Goal: Transaction & Acquisition: Purchase product/service

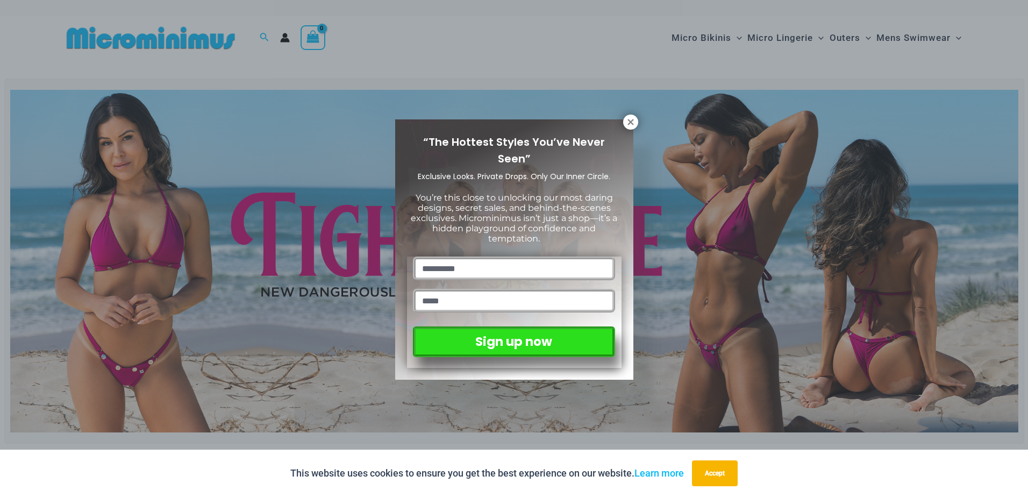
click at [620, 125] on div "“The Hottest Styles You’ve Never Seen” Exclusive Looks. Private Drops. Only Our…" at bounding box center [514, 249] width 238 height 261
click at [625, 122] on button at bounding box center [630, 122] width 15 height 15
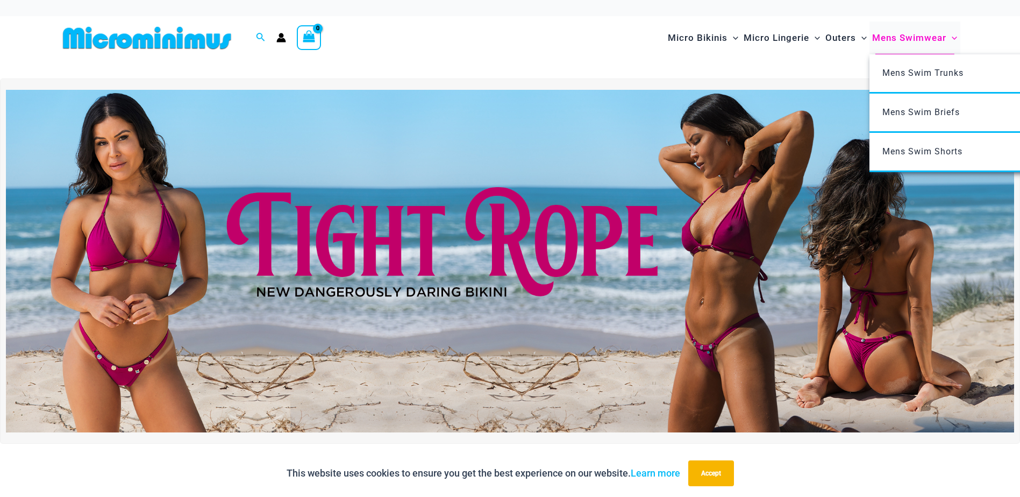
click at [893, 39] on span "Mens Swimwear" at bounding box center [909, 37] width 74 height 27
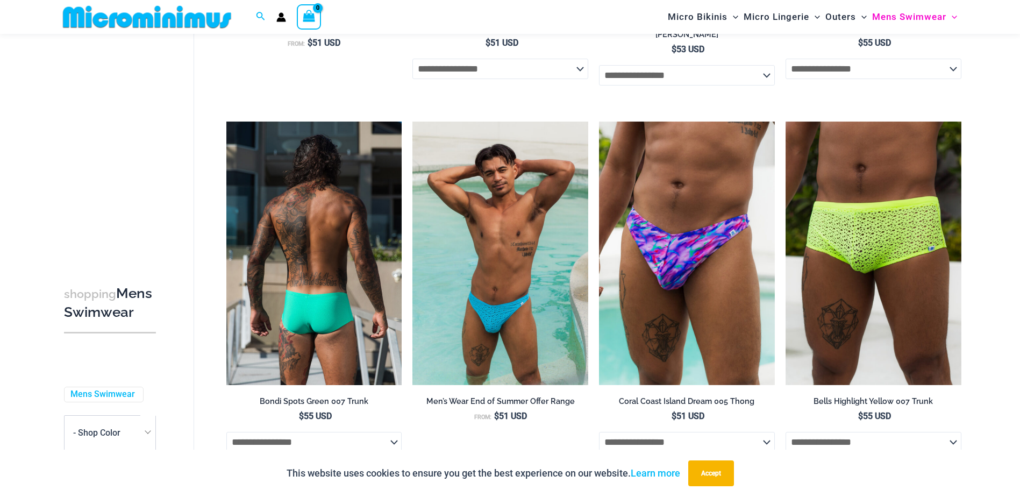
scroll to position [1981, 0]
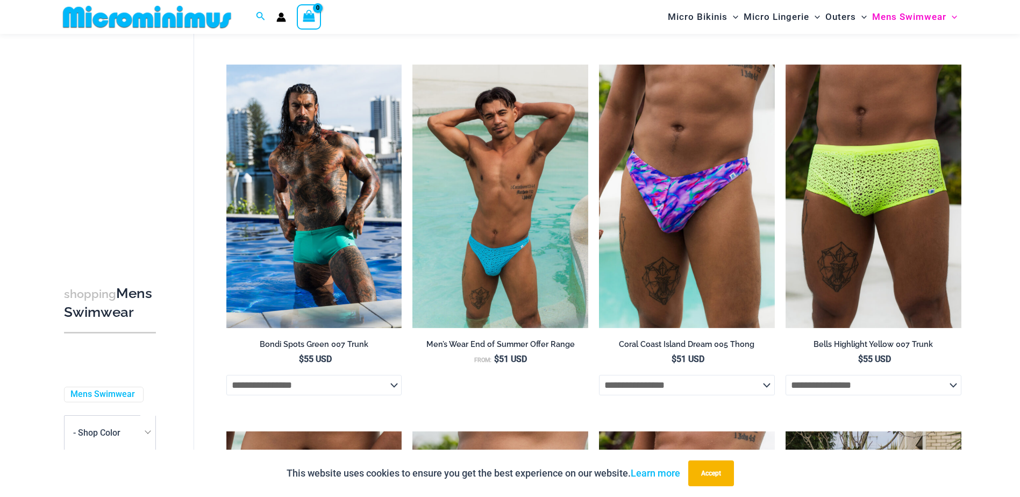
drag, startPoint x: 313, startPoint y: 260, endPoint x: 984, endPoint y: 274, distance: 671.2
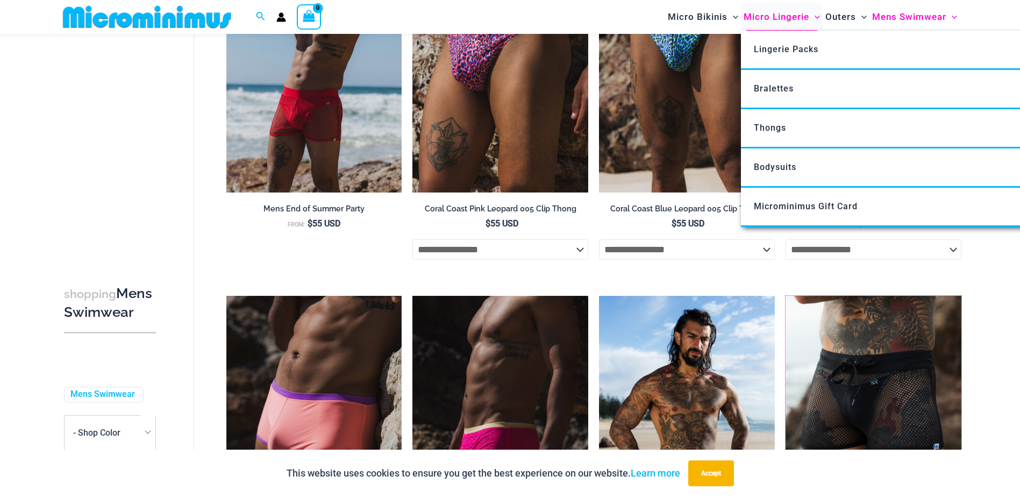
scroll to position [315, 0]
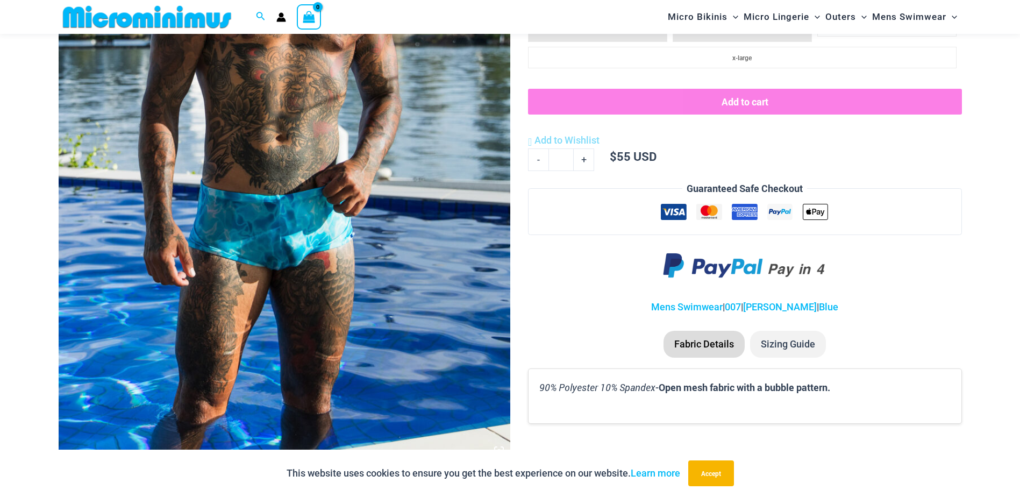
scroll to position [314, 0]
click at [334, 334] on img at bounding box center [285, 122] width 452 height 677
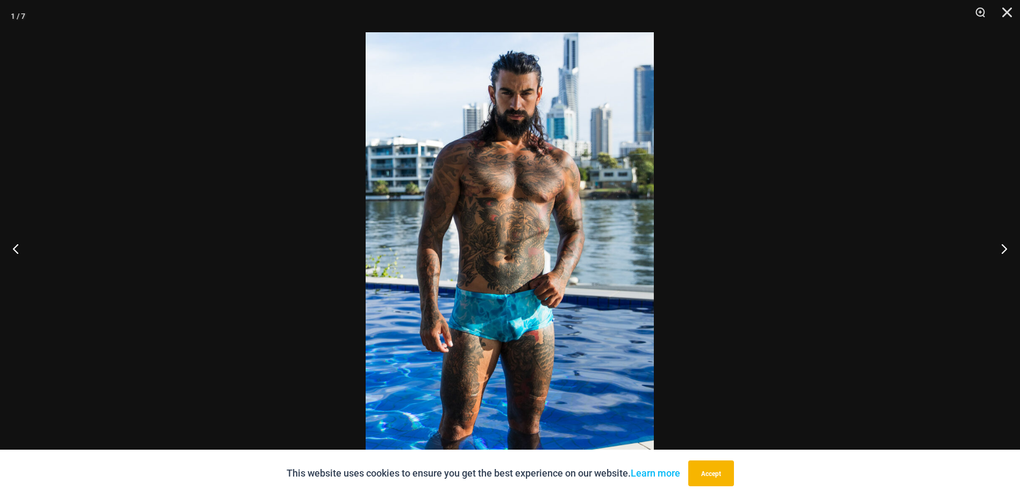
click at [921, 197] on div at bounding box center [510, 248] width 1020 height 497
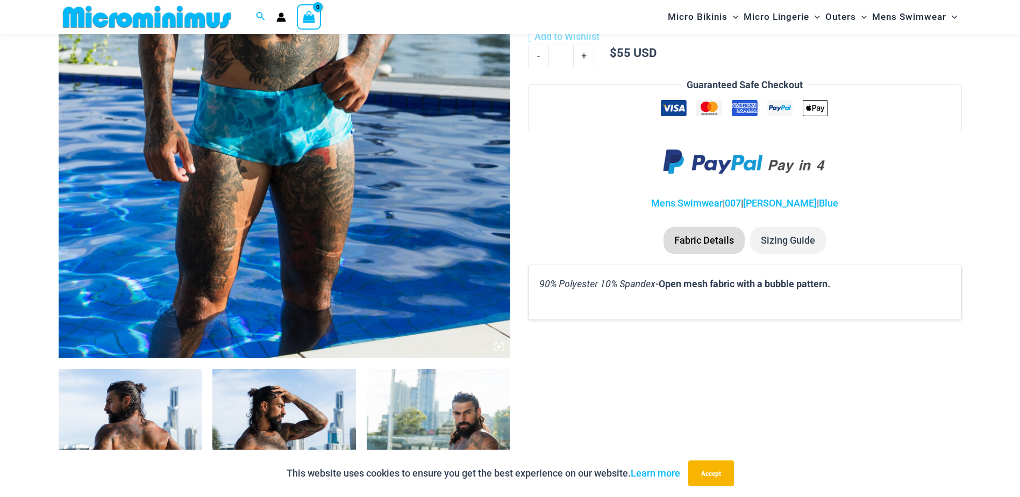
scroll to position [583, 0]
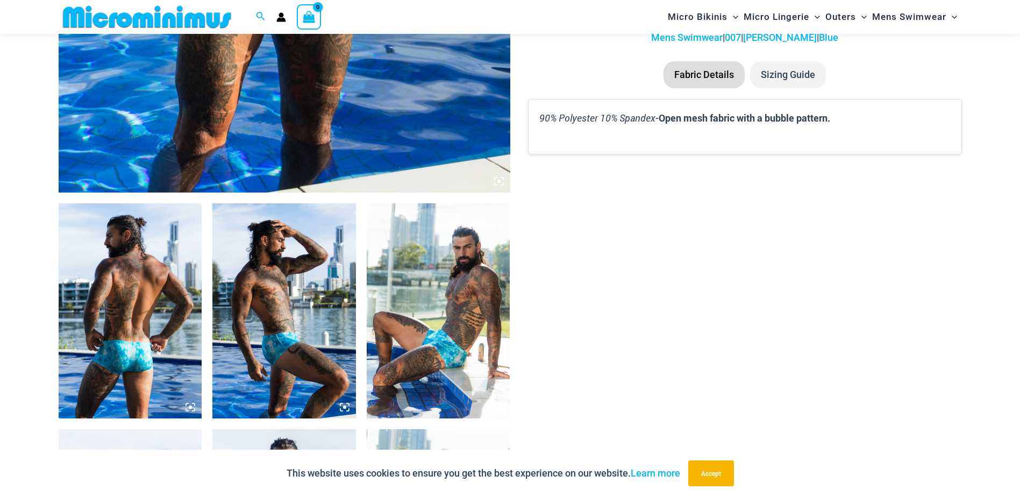
click at [437, 322] on img at bounding box center [439, 310] width 144 height 215
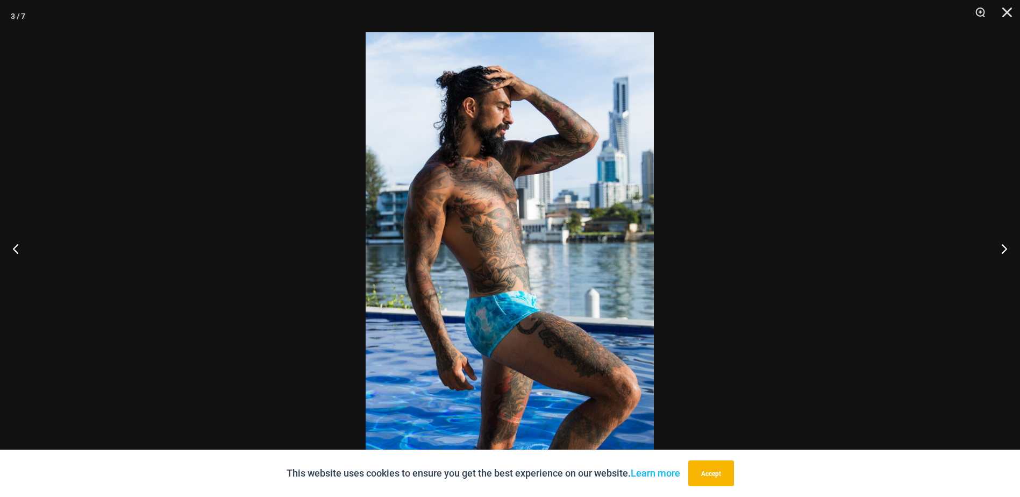
click at [668, 311] on div at bounding box center [510, 248] width 1020 height 497
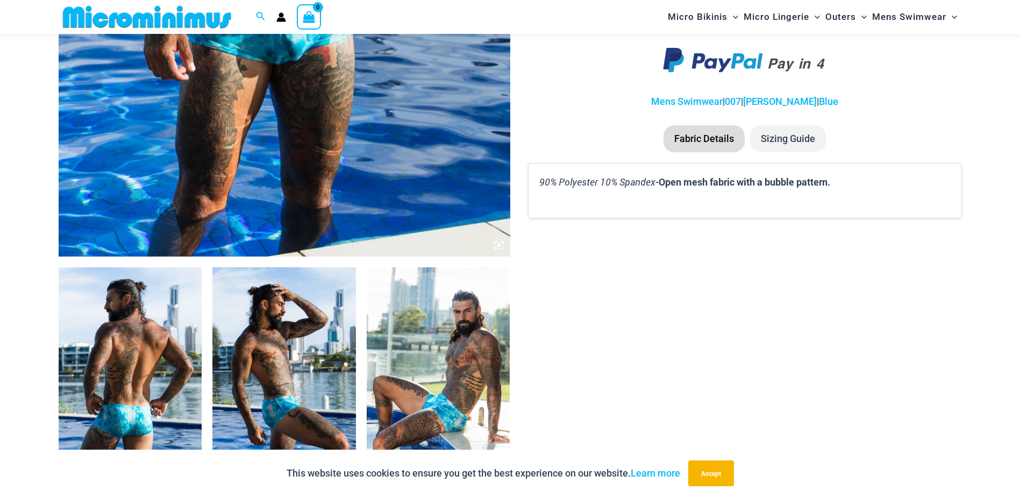
scroll to position [420, 0]
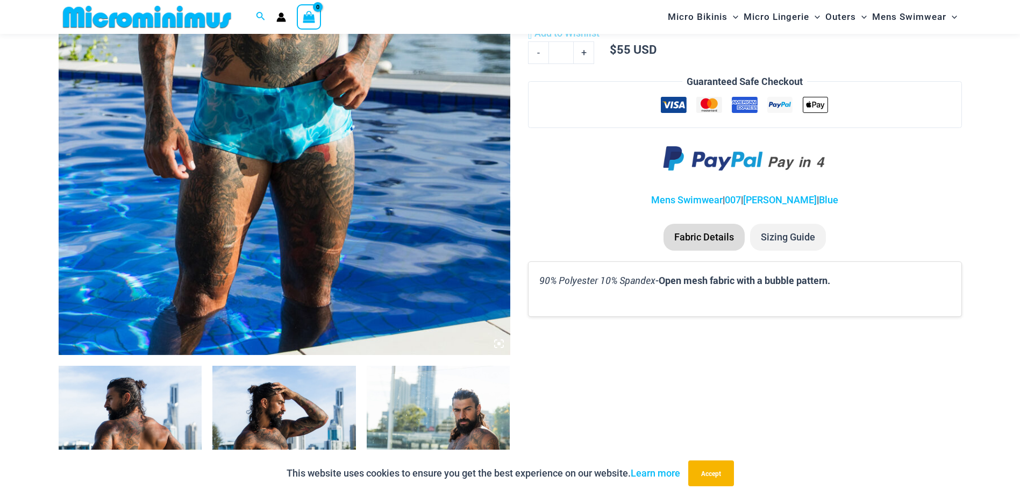
click at [241, 227] on img at bounding box center [285, 15] width 452 height 677
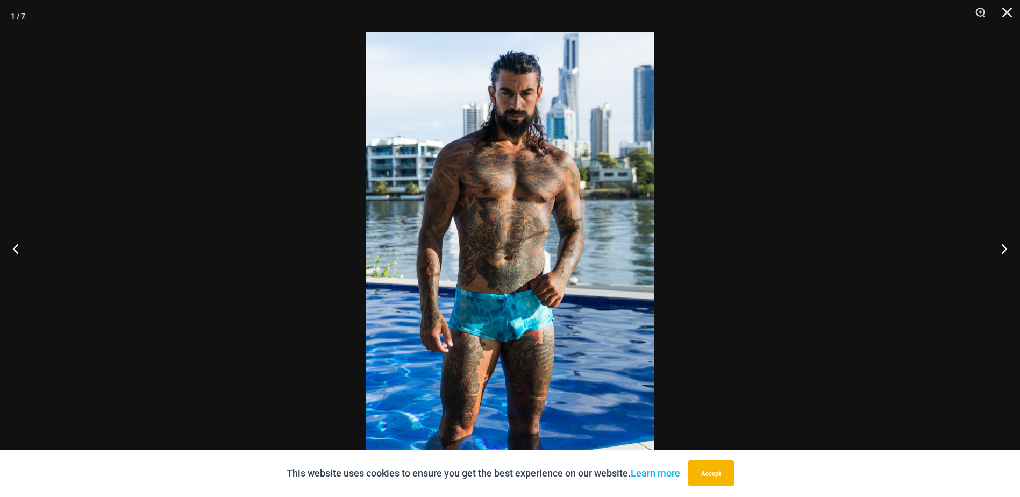
click at [516, 316] on img at bounding box center [510, 248] width 288 height 432
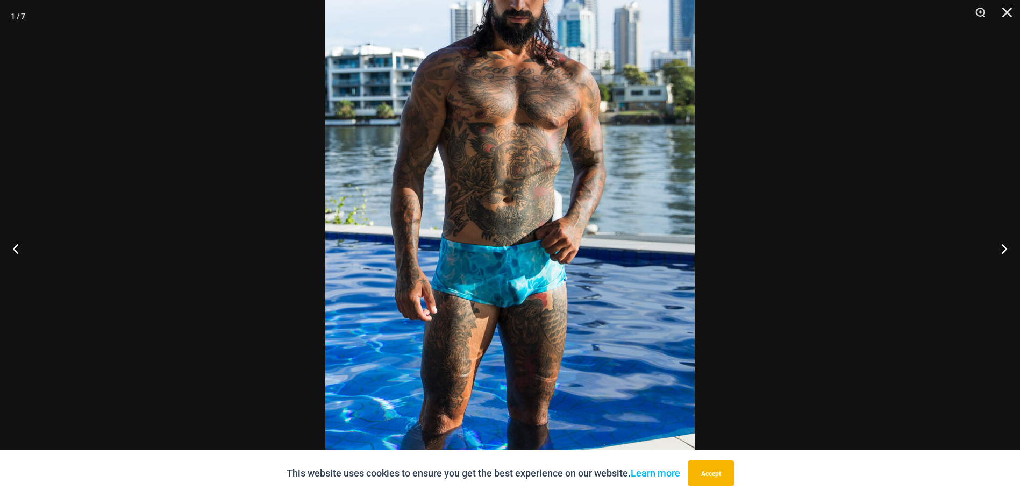
click at [515, 330] on img at bounding box center [509, 188] width 369 height 554
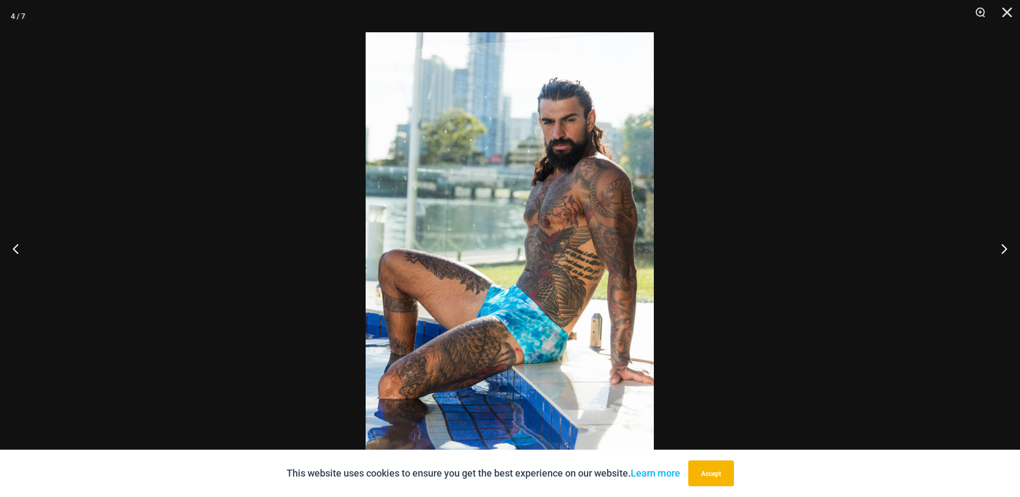
click at [512, 330] on img at bounding box center [510, 248] width 288 height 432
click at [748, 298] on div at bounding box center [510, 248] width 1020 height 497
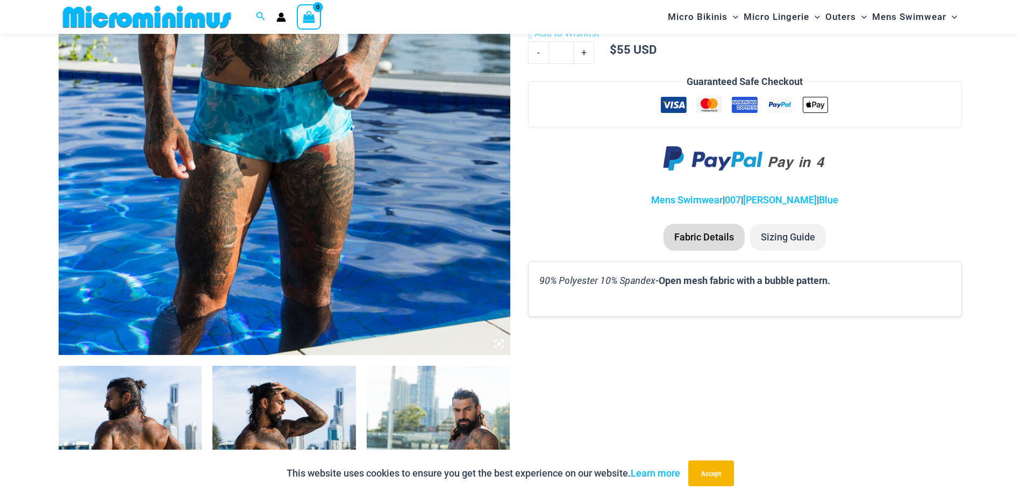
click at [693, 284] on b "Open mesh fabric with a bubble pattern." at bounding box center [745, 280] width 172 height 13
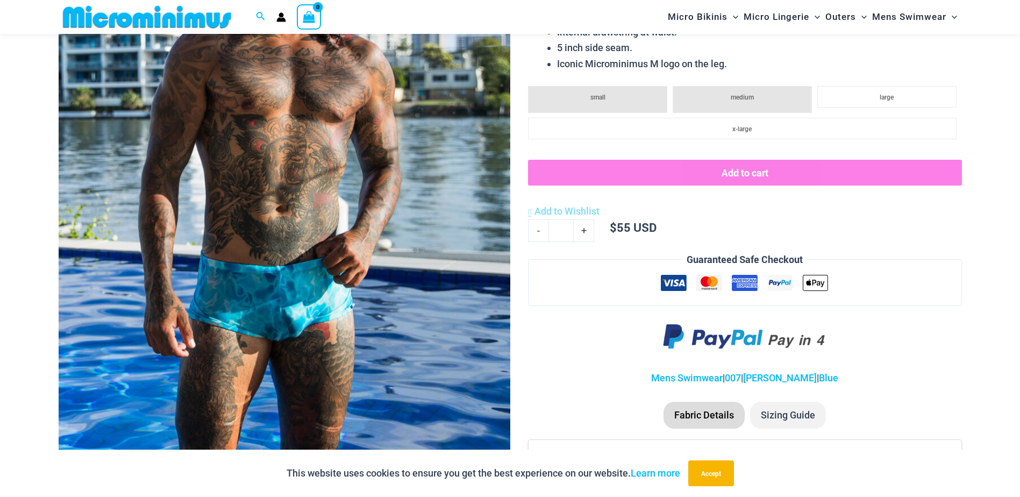
scroll to position [205, 0]
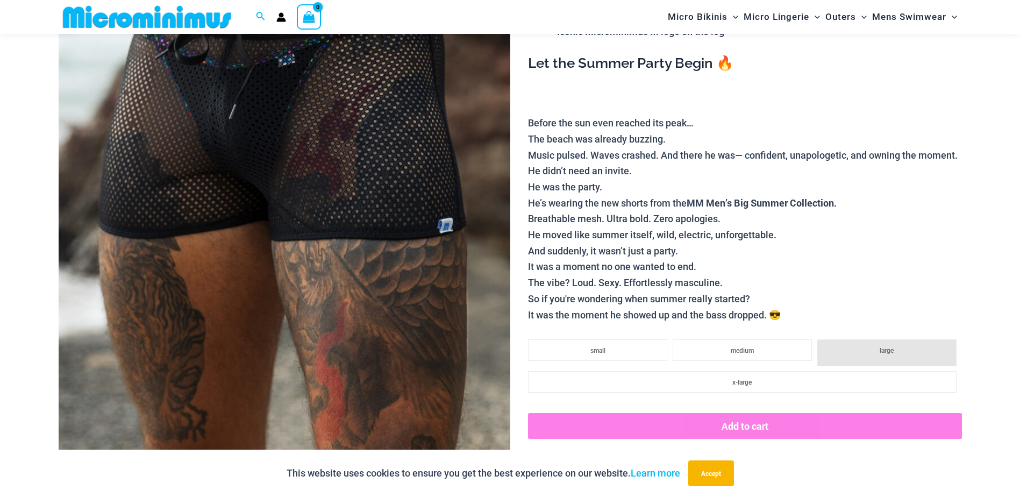
scroll to position [260, 0]
click at [451, 153] on img at bounding box center [285, 176] width 452 height 677
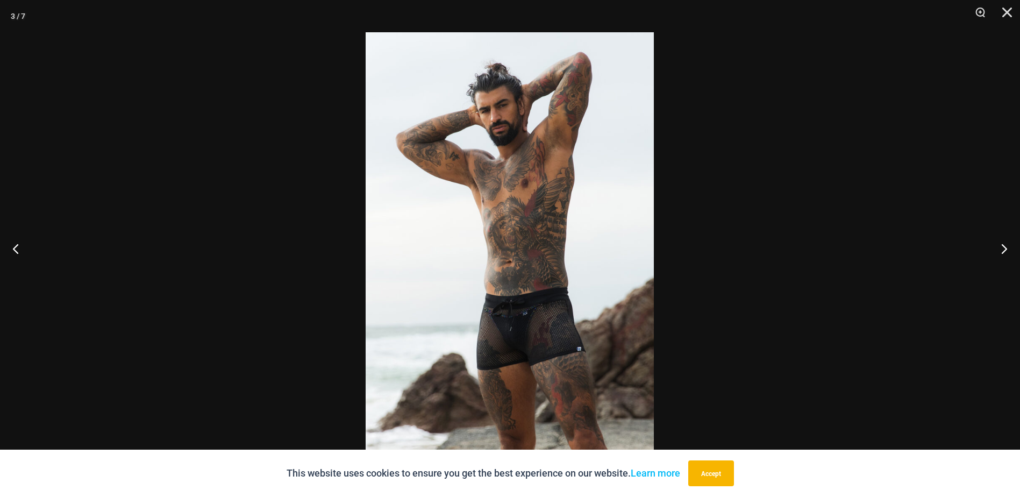
click at [730, 251] on div at bounding box center [510, 248] width 1020 height 497
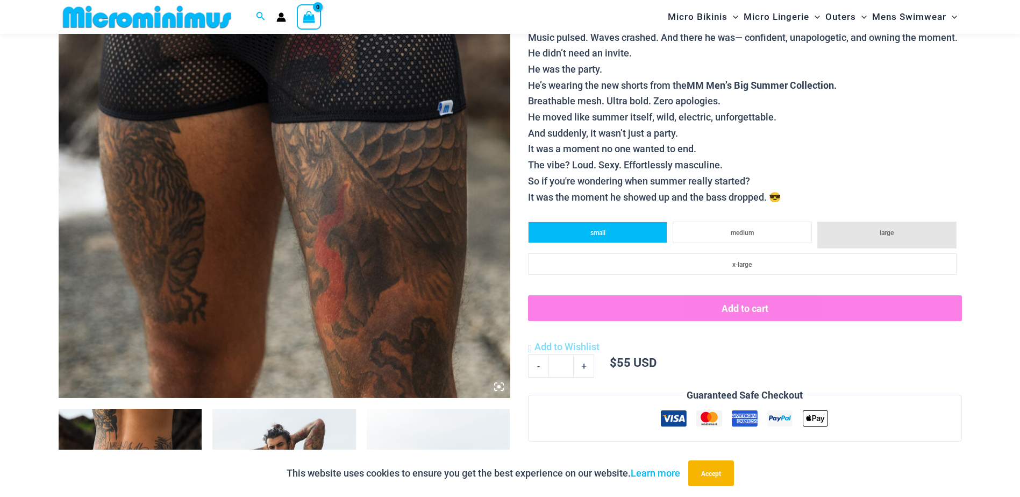
scroll to position [368, 0]
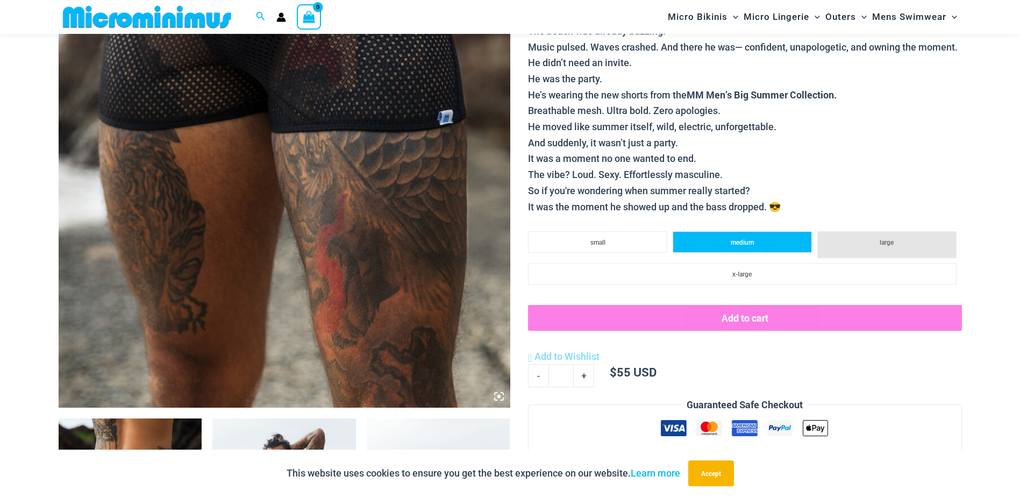
click at [730, 234] on li "medium" at bounding box center [742, 242] width 139 height 22
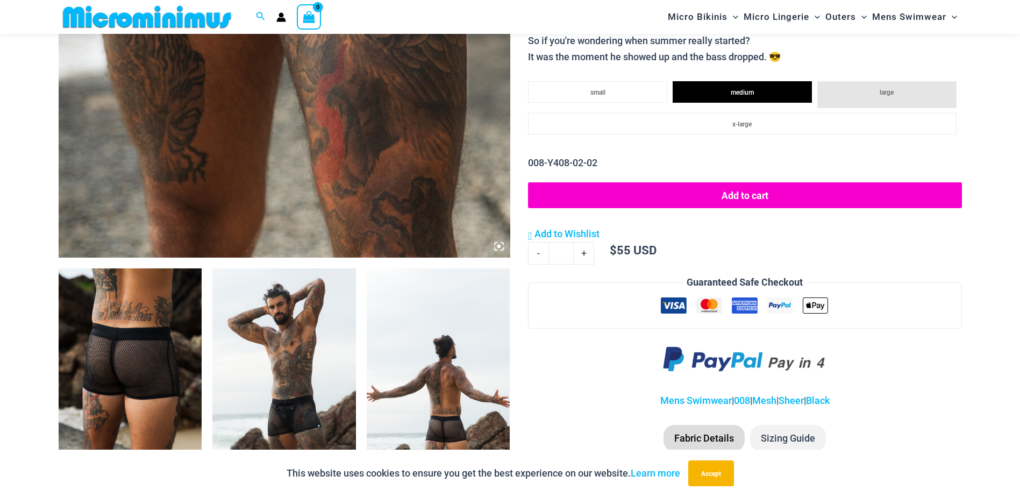
scroll to position [637, 0]
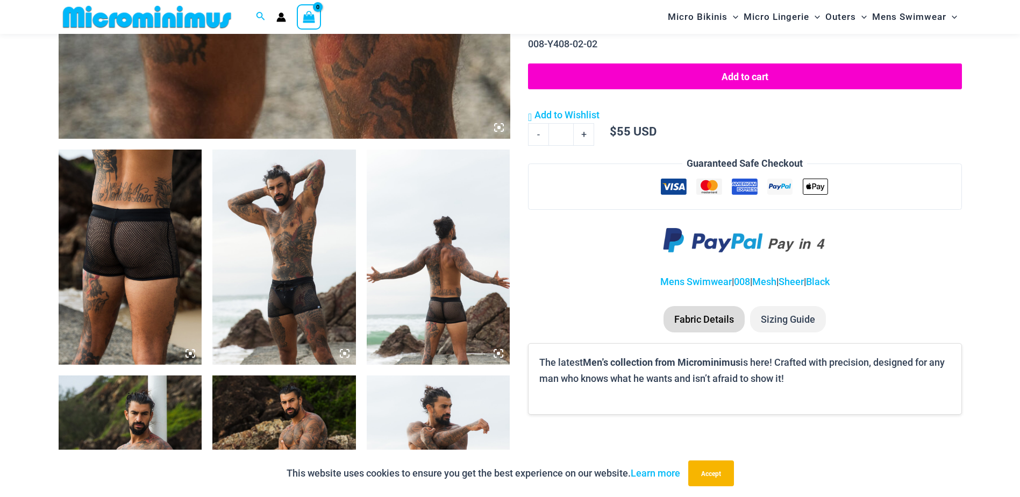
click at [241, 299] on img at bounding box center [284, 256] width 144 height 215
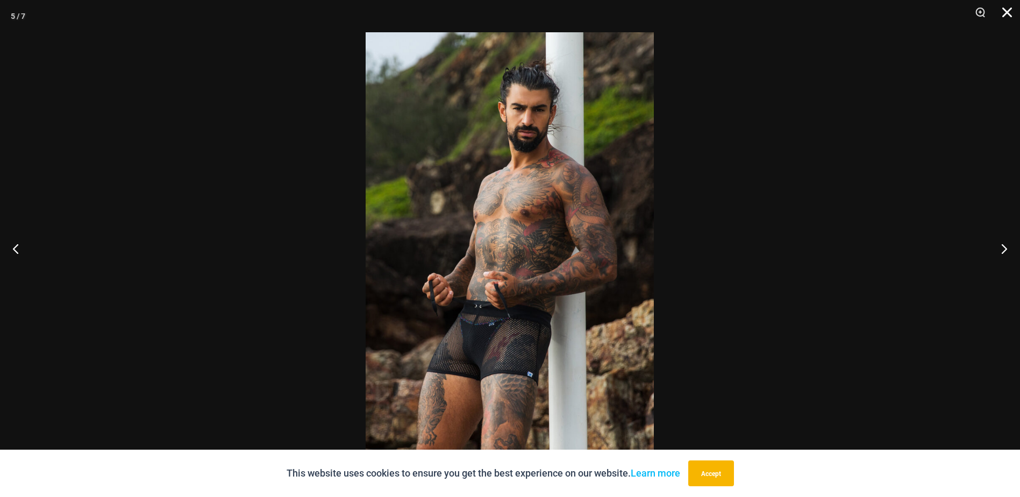
click at [1004, 11] on button "Close" at bounding box center [1003, 16] width 27 height 32
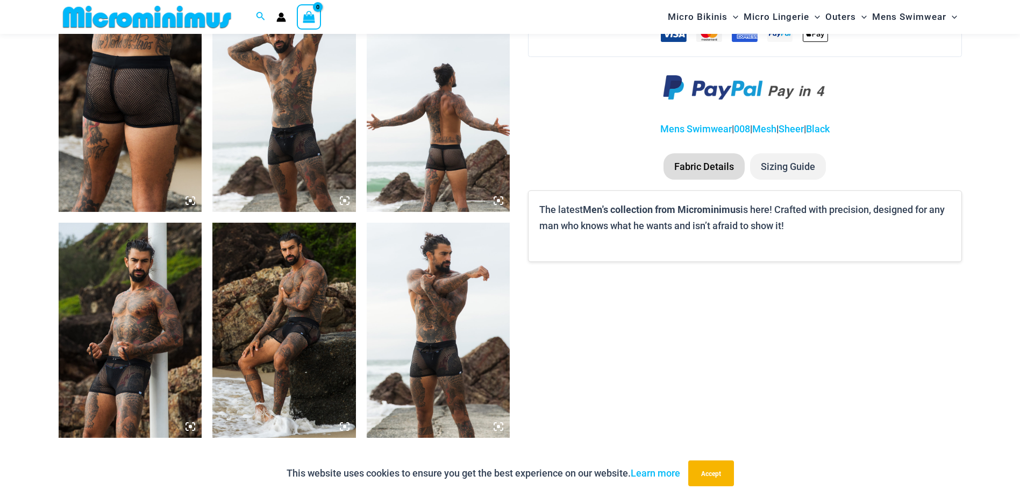
scroll to position [744, 0]
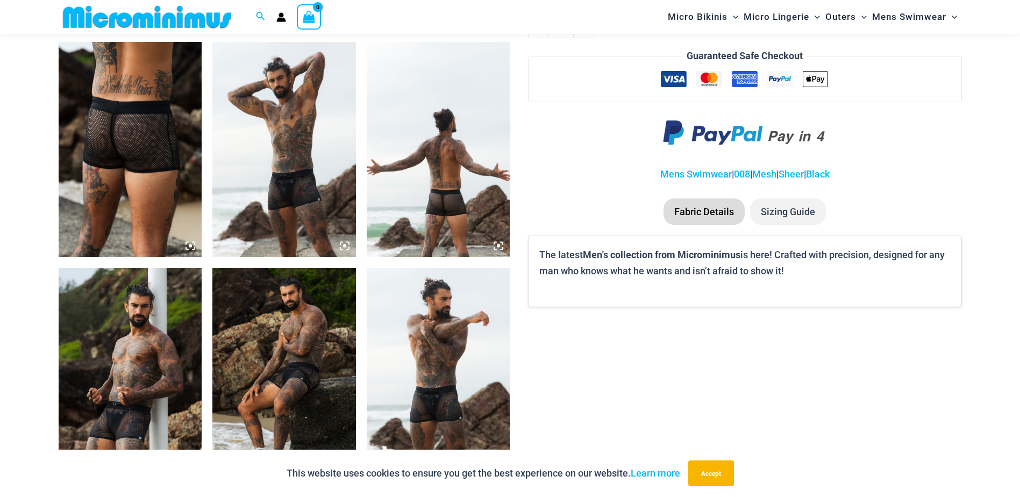
click at [711, 210] on li "Fabric Details" at bounding box center [703, 211] width 81 height 27
click at [763, 213] on li "Sizing Guide" at bounding box center [788, 211] width 76 height 27
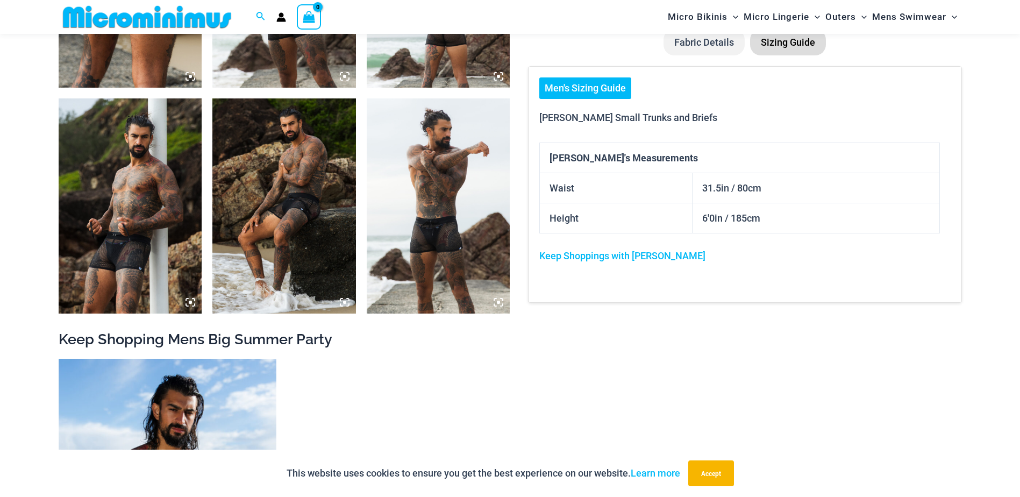
scroll to position [852, 0]
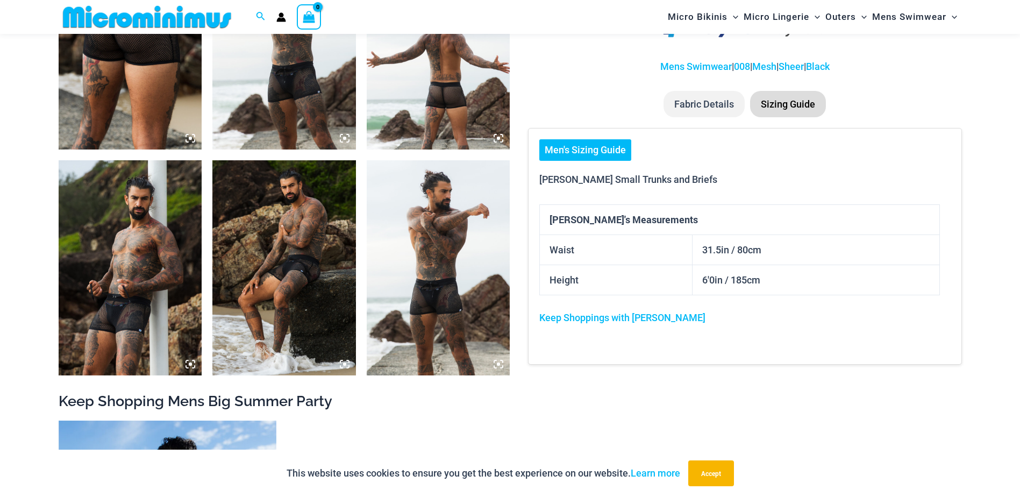
click at [766, 112] on li "Sizing Guide" at bounding box center [788, 104] width 76 height 27
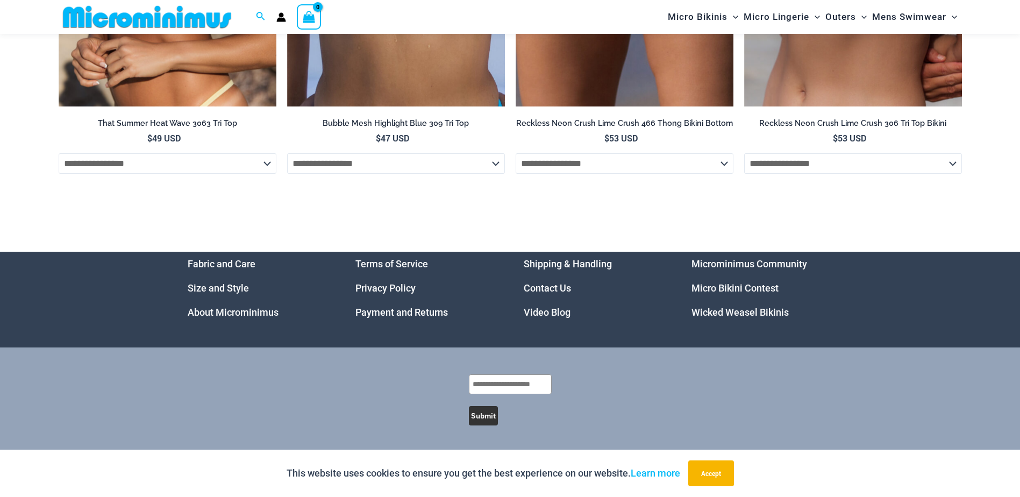
scroll to position [3662, 0]
click at [216, 295] on li "Size and Style" at bounding box center [258, 288] width 141 height 24
click at [216, 290] on link "Size and Style" at bounding box center [218, 287] width 61 height 11
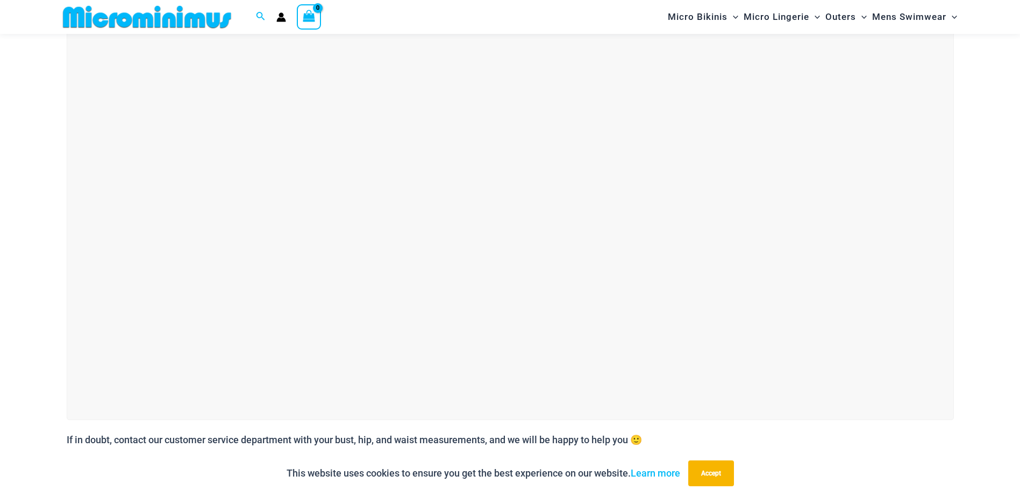
scroll to position [797, 0]
